Goal: Find contact information: Find contact information

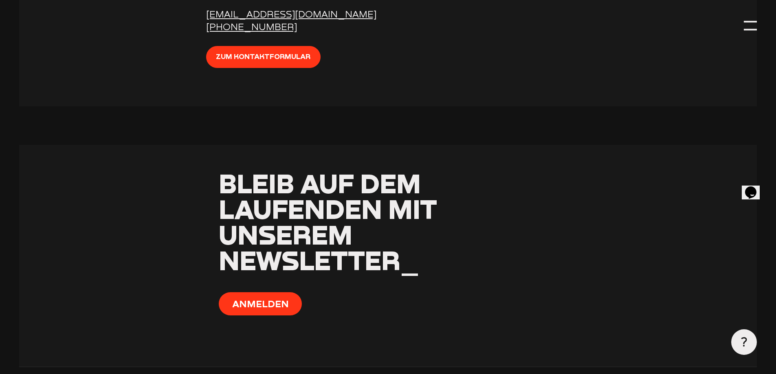
scroll to position [3276, 0]
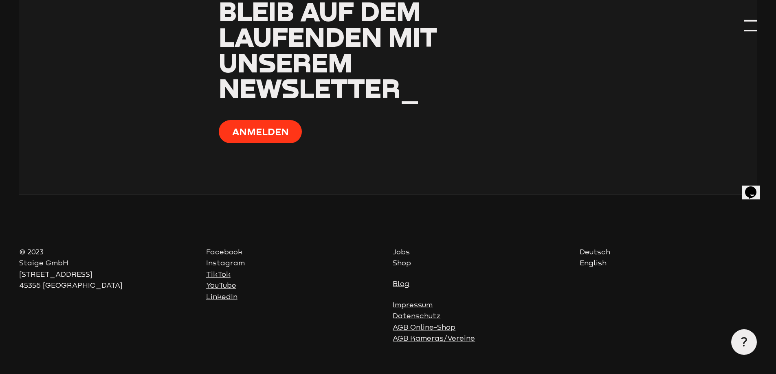
click at [757, 27] on div at bounding box center [750, 25] width 13 height 13
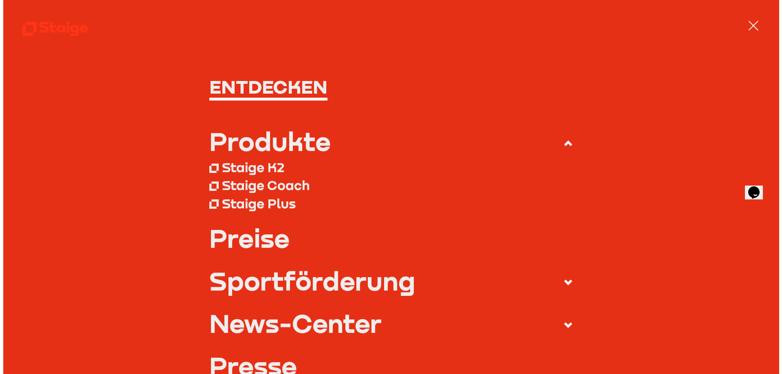
scroll to position [3258, 0]
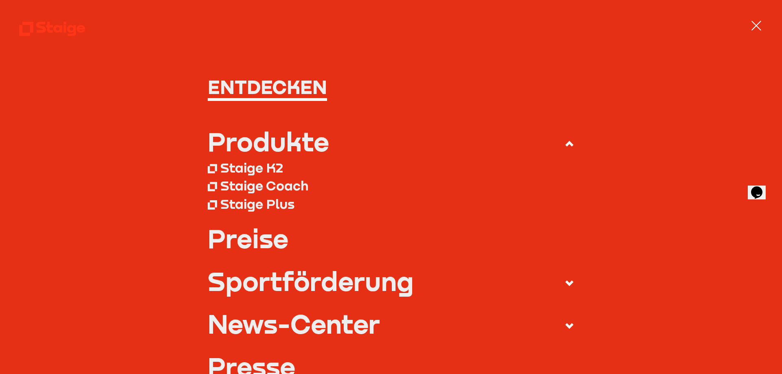
click at [274, 202] on div "Staige Plus" at bounding box center [257, 204] width 74 height 16
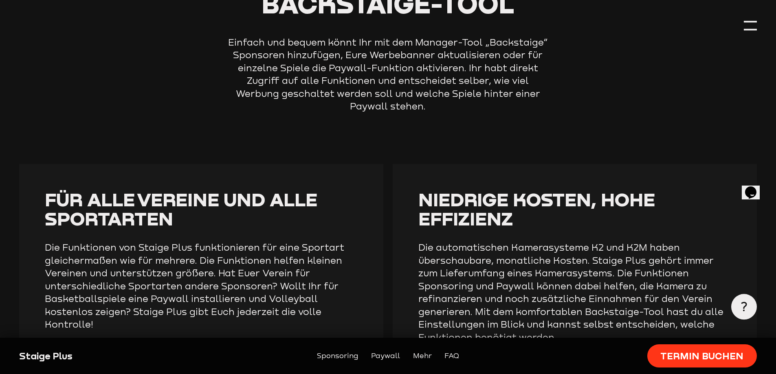
scroll to position [1508, 0]
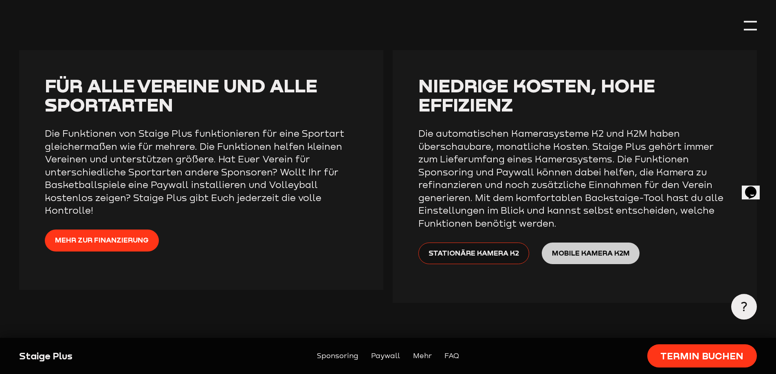
click at [594, 256] on span "Mobile Kamera K2M" at bounding box center [591, 252] width 78 height 11
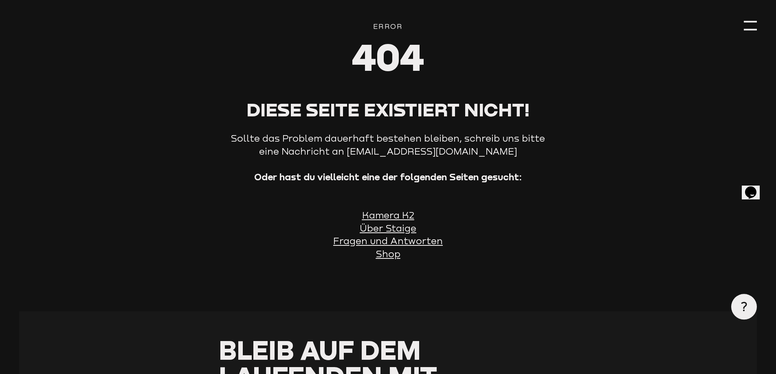
scroll to position [204, 0]
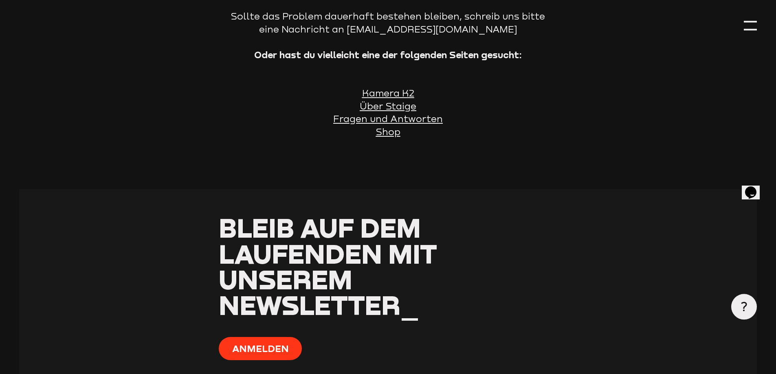
click at [407, 98] on u "Kamera K2" at bounding box center [388, 93] width 52 height 11
click at [407, 95] on u "Kamera K2" at bounding box center [388, 93] width 52 height 11
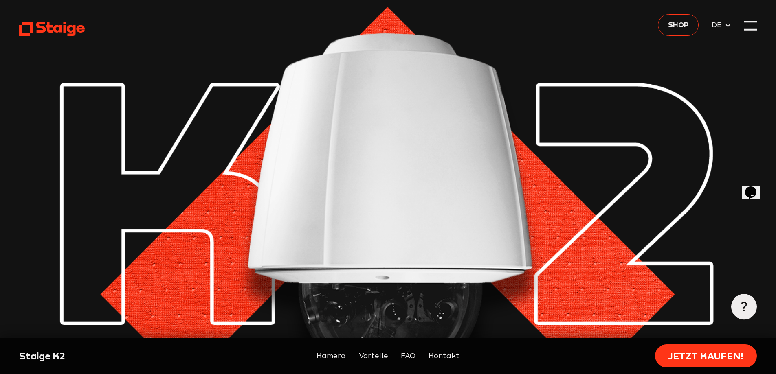
click at [717, 24] on span "DE" at bounding box center [718, 24] width 13 height 11
click at [747, 26] on div at bounding box center [750, 25] width 13 height 13
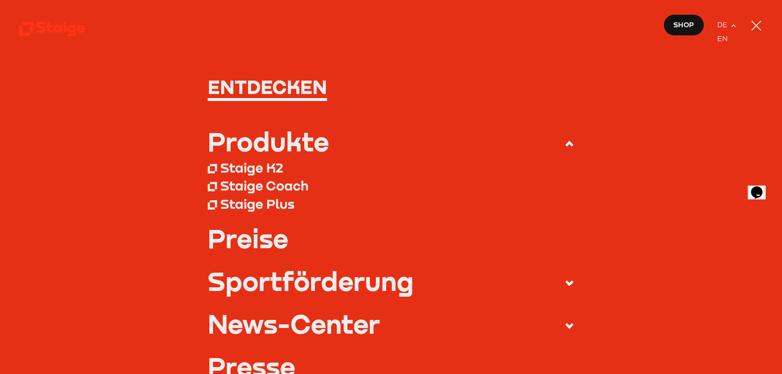
click at [253, 241] on link "Preise" at bounding box center [391, 239] width 367 height 26
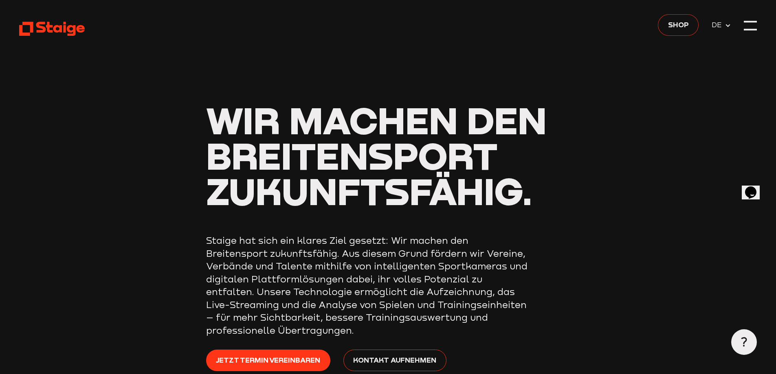
click at [672, 19] on span "Shop" at bounding box center [678, 24] width 21 height 11
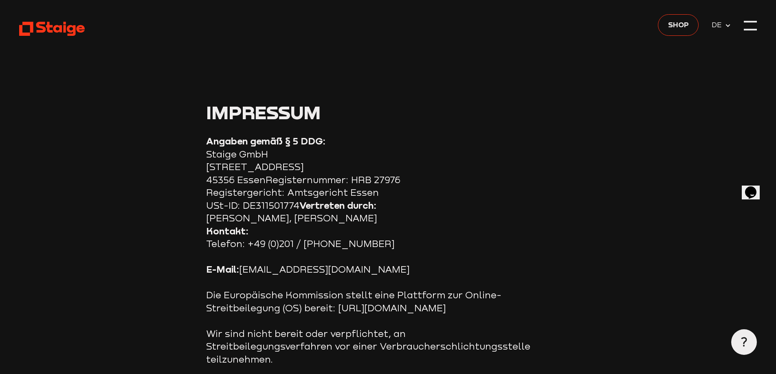
drag, startPoint x: 204, startPoint y: 155, endPoint x: 253, endPoint y: 160, distance: 49.5
drag, startPoint x: 206, startPoint y: 156, endPoint x: 285, endPoint y: 167, distance: 80.2
